Goal: Find contact information: Find contact information

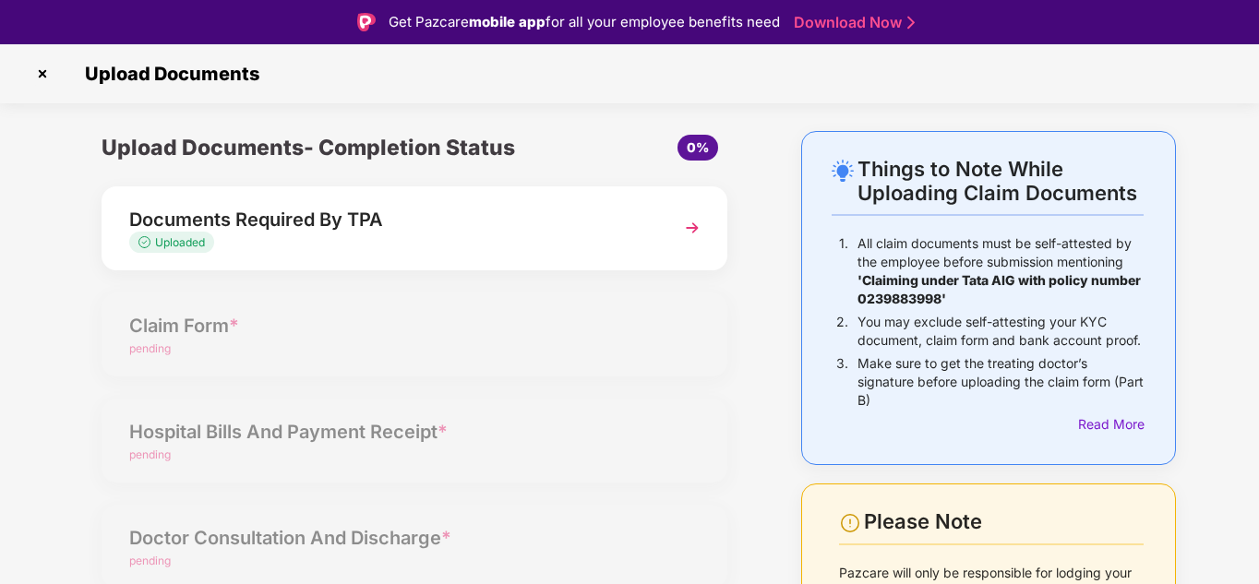
click at [36, 75] on img at bounding box center [43, 74] width 30 height 30
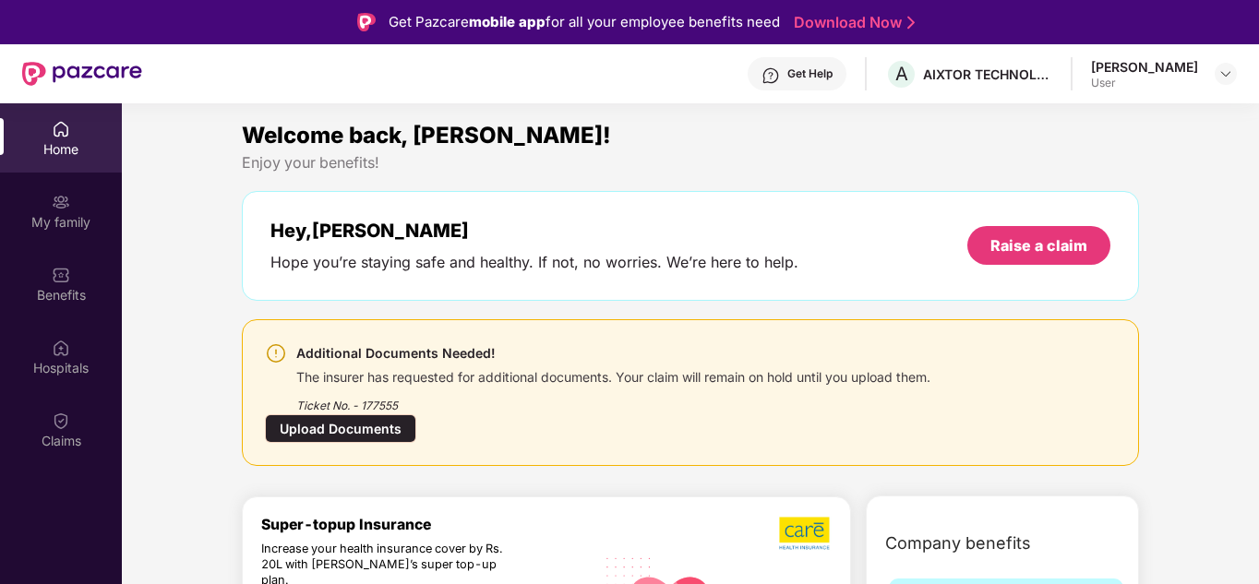
click at [832, 77] on div "Get Help" at bounding box center [809, 73] width 45 height 15
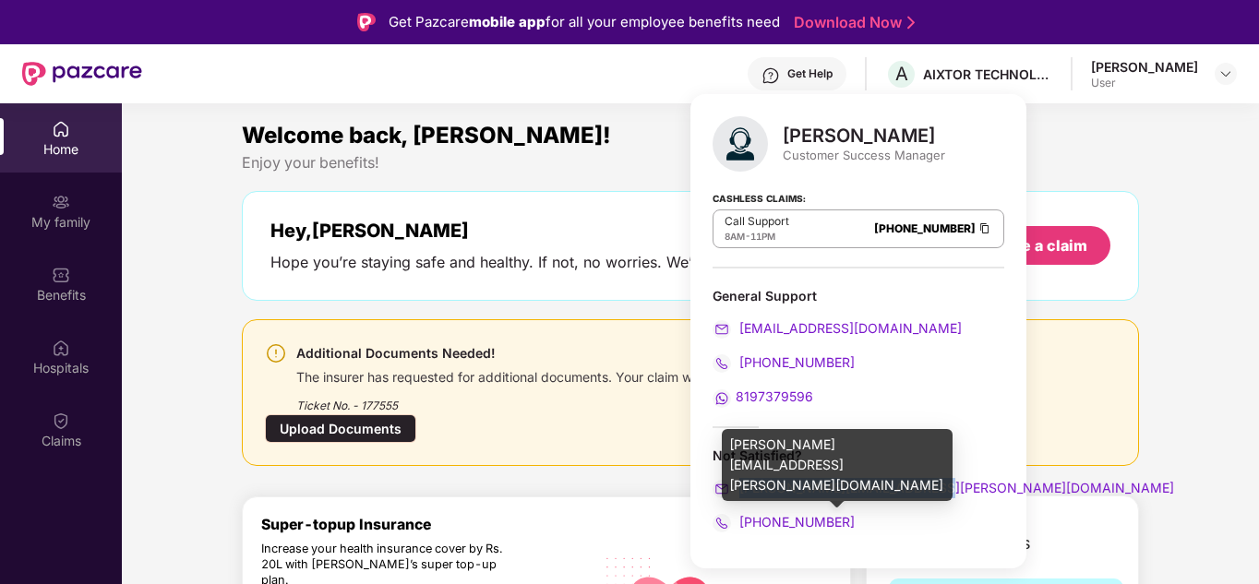
drag, startPoint x: 947, startPoint y: 487, endPoint x: 739, endPoint y: 490, distance: 207.6
click at [739, 490] on div "[PERSON_NAME] Customer Success Manager Cashless Claims: Call Support 8AM - 11PM…" at bounding box center [858, 331] width 336 height 474
copy span "[PERSON_NAME][EMAIL_ADDRESS][PERSON_NAME][DOMAIN_NAME]"
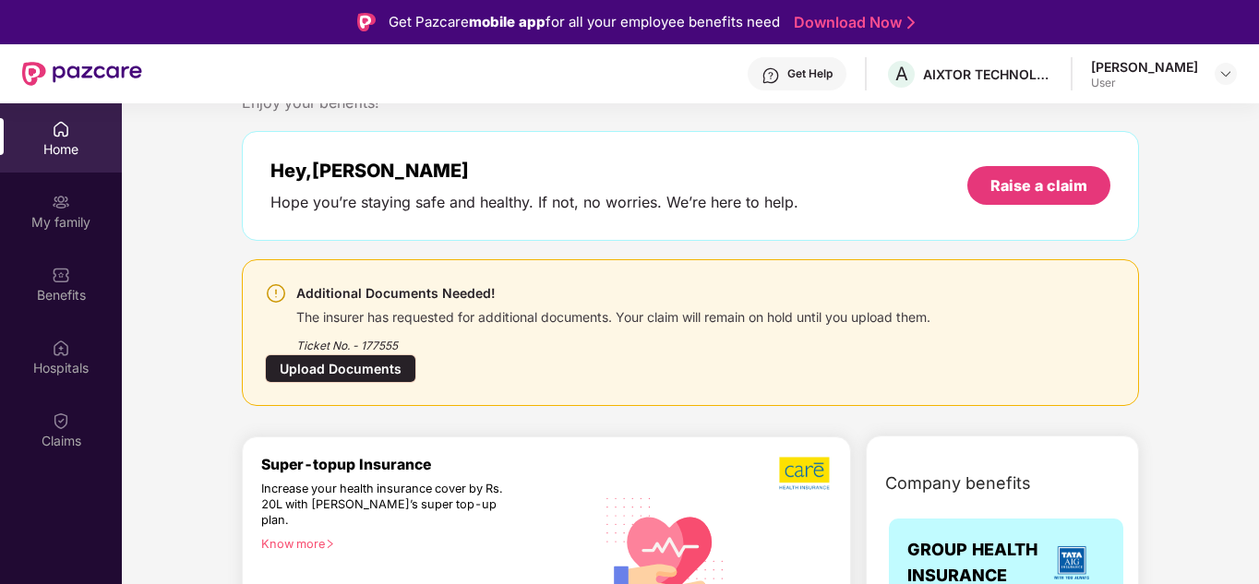
scroll to position [92, 0]
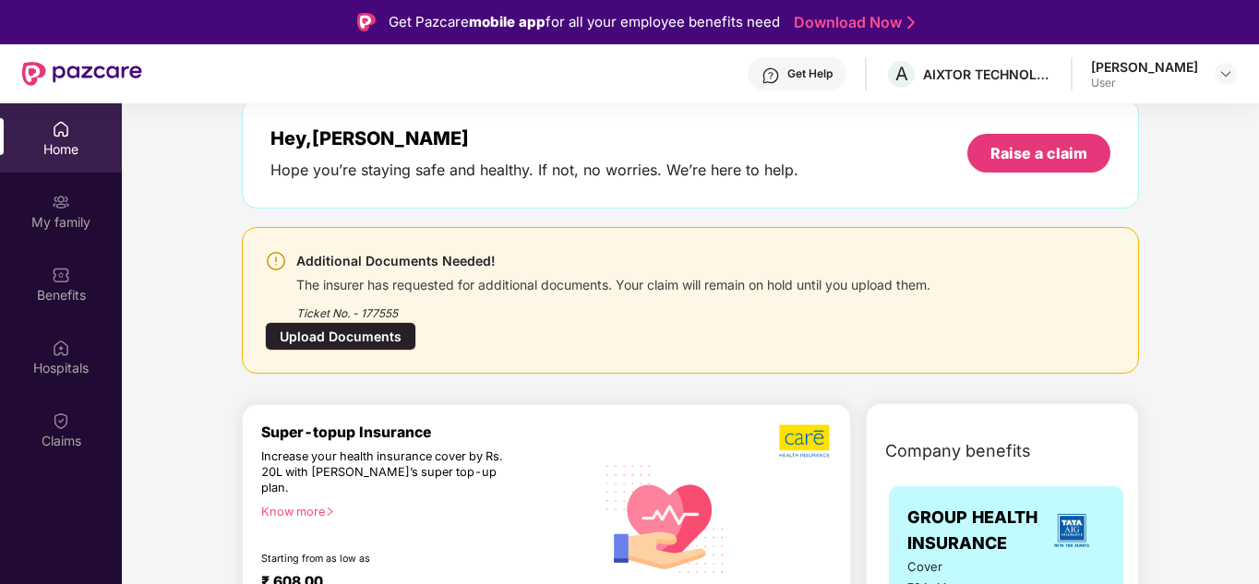
click at [307, 342] on div "Upload Documents" at bounding box center [340, 336] width 151 height 29
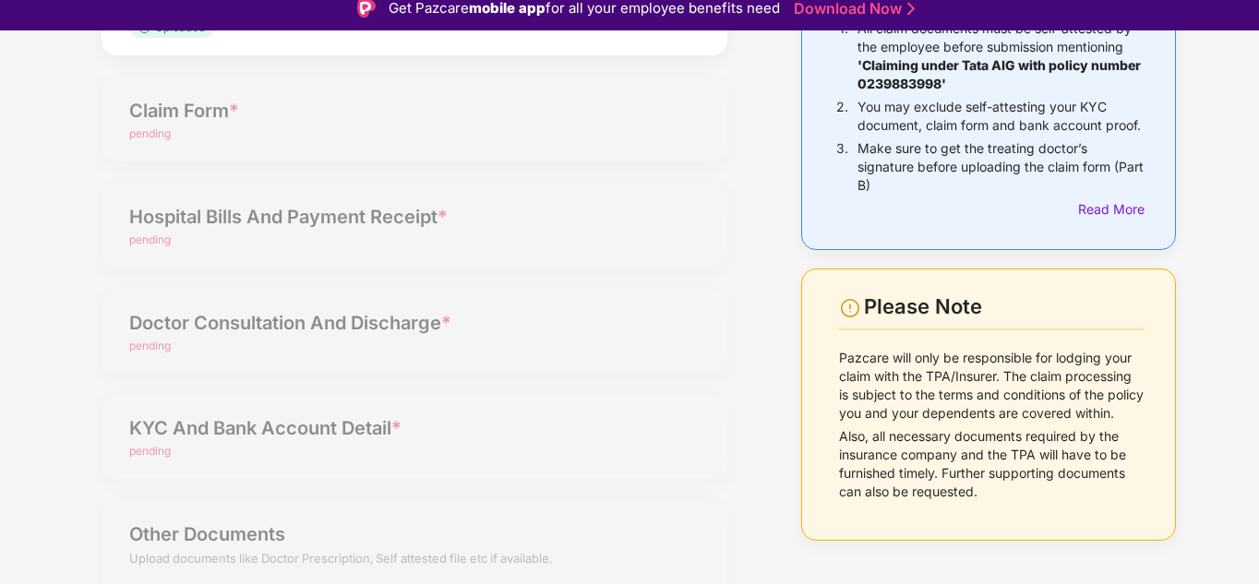
scroll to position [0, 0]
